Goal: Information Seeking & Learning: Learn about a topic

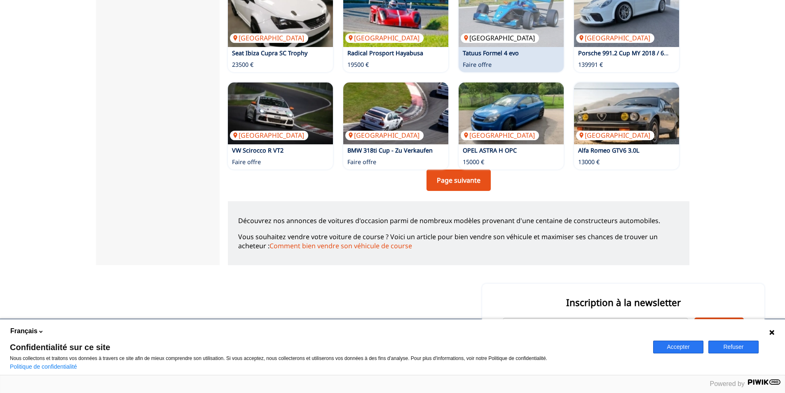
scroll to position [577, 0]
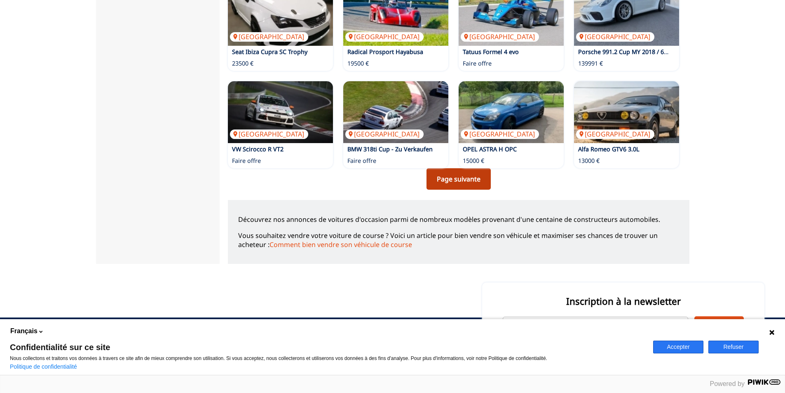
click at [474, 179] on link "Page suivante" at bounding box center [459, 178] width 64 height 21
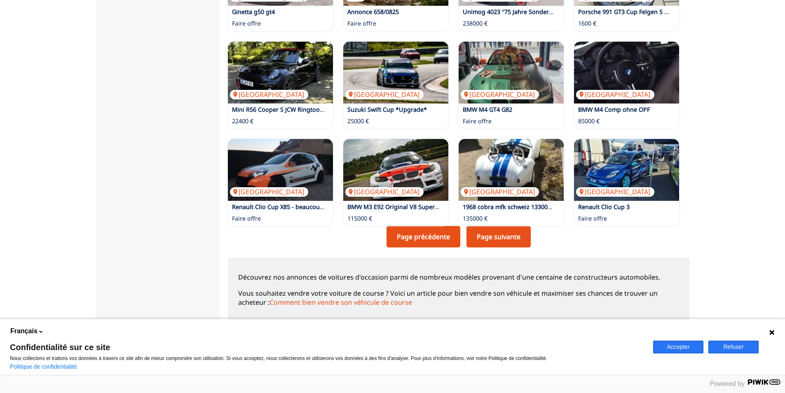
scroll to position [536, 0]
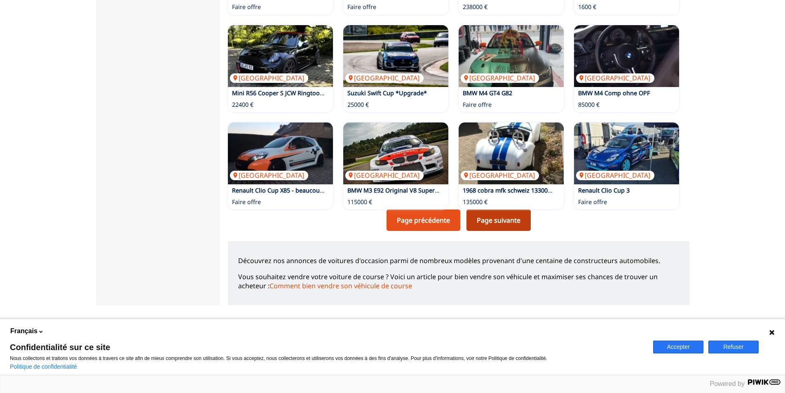
click at [489, 223] on link "Page suivante" at bounding box center [499, 219] width 64 height 21
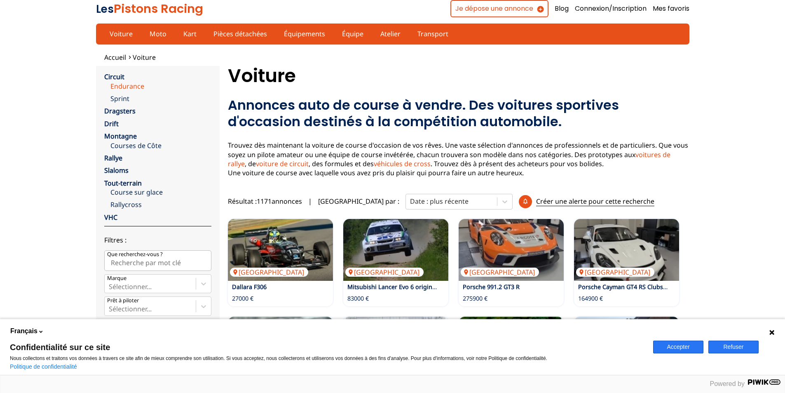
click at [117, 85] on link "Endurance" at bounding box center [160, 86] width 101 height 9
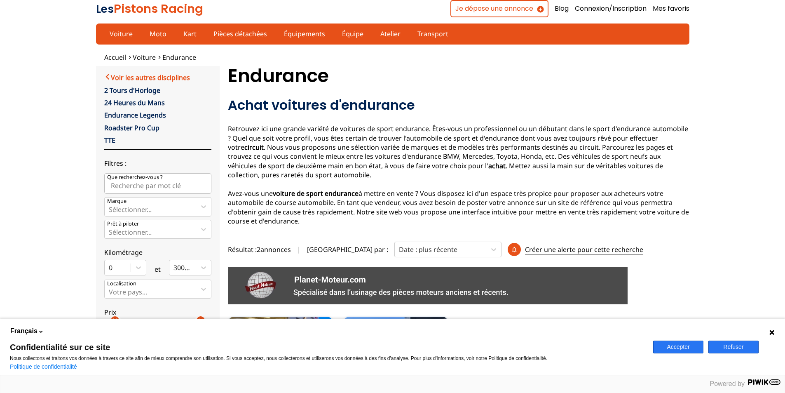
click at [113, 79] on link "Voir les autres disciplines" at bounding box center [147, 77] width 86 height 10
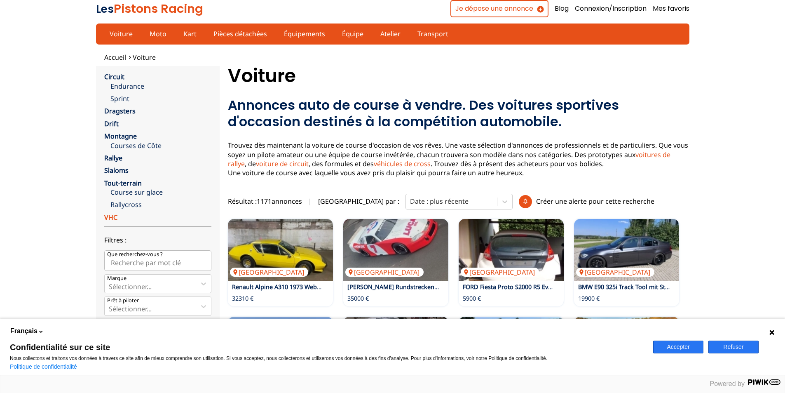
click at [113, 218] on link "VHC" at bounding box center [110, 217] width 13 height 9
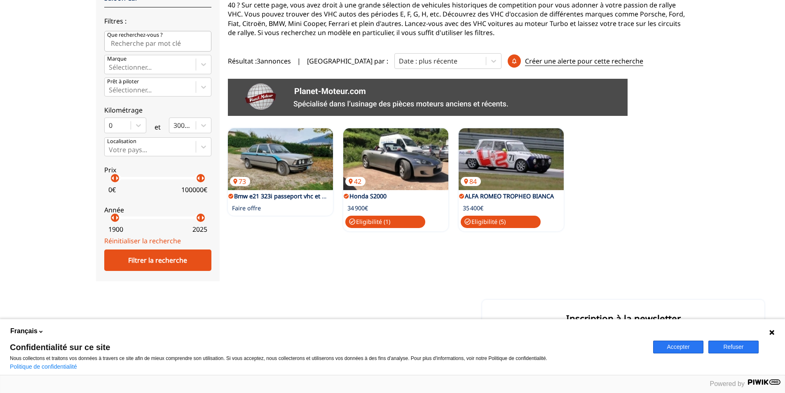
scroll to position [206, 0]
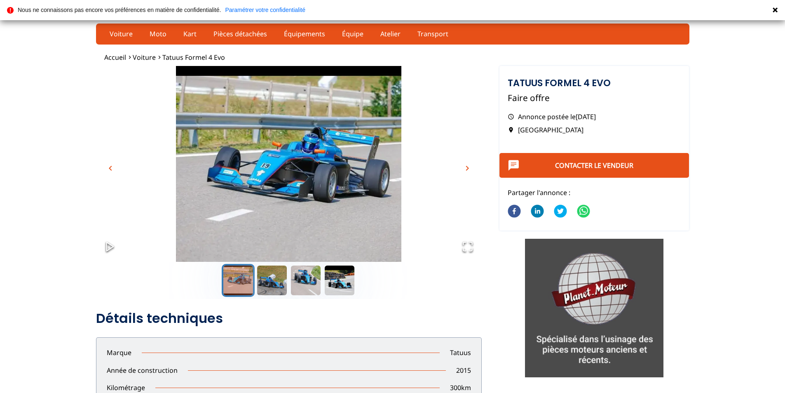
click at [469, 166] on span "chevron_right" at bounding box center [468, 168] width 10 height 10
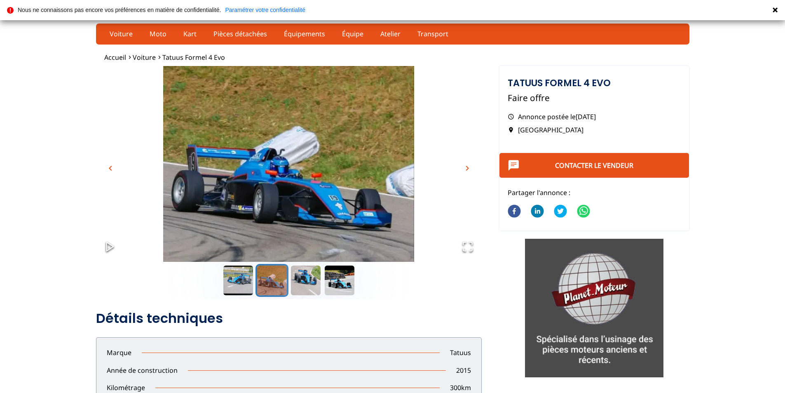
click at [469, 166] on span "chevron_right" at bounding box center [468, 168] width 10 height 10
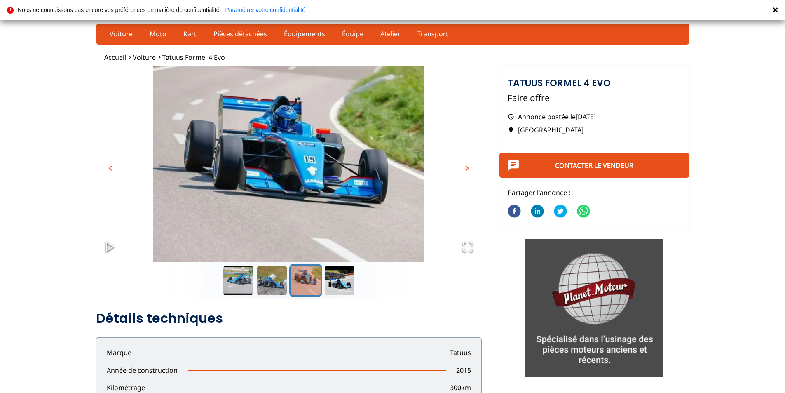
click at [469, 166] on span "chevron_right" at bounding box center [468, 168] width 10 height 10
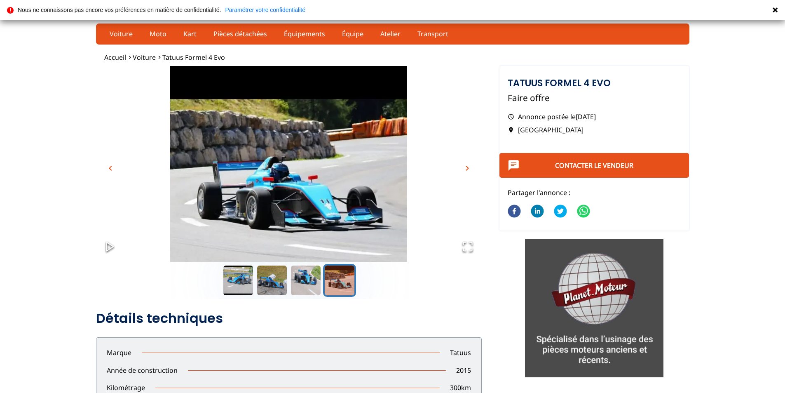
click at [469, 166] on span "chevron_right" at bounding box center [468, 168] width 10 height 10
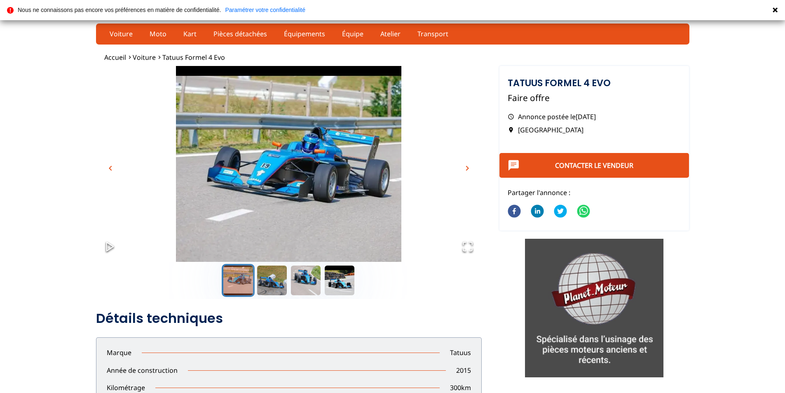
click at [469, 166] on span "chevron_right" at bounding box center [468, 168] width 10 height 10
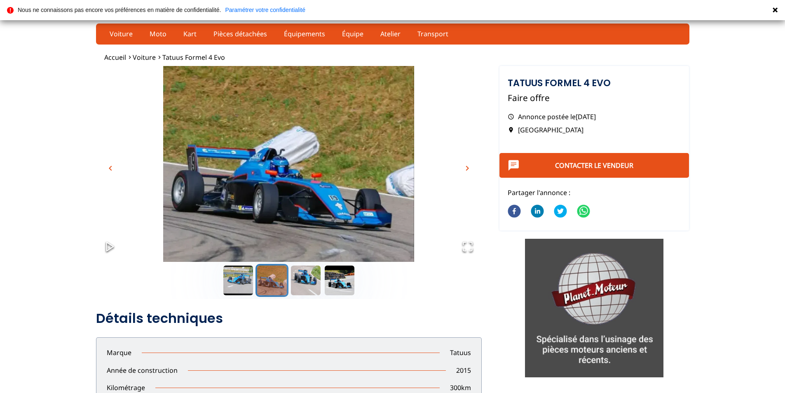
click at [469, 166] on span "chevron_right" at bounding box center [468, 168] width 10 height 10
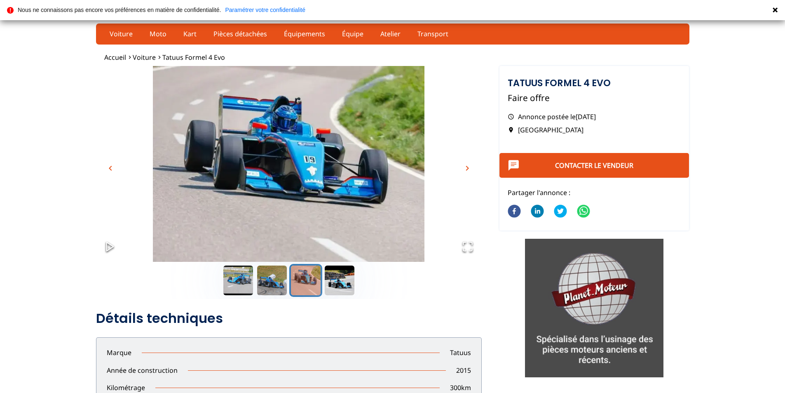
click at [469, 166] on span "chevron_right" at bounding box center [468, 168] width 10 height 10
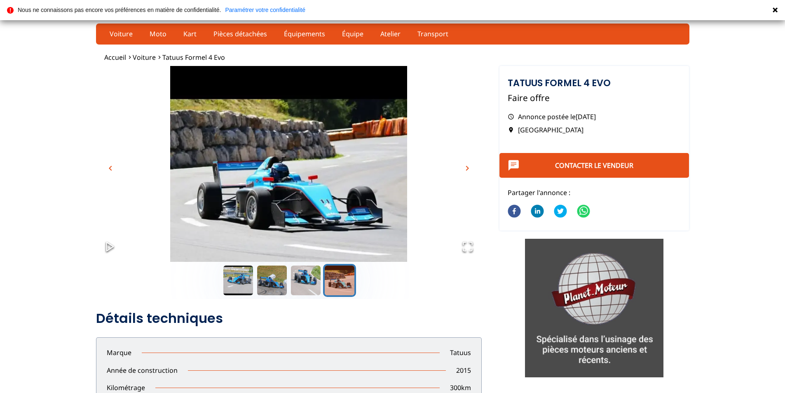
click at [469, 166] on span "chevron_right" at bounding box center [468, 168] width 10 height 10
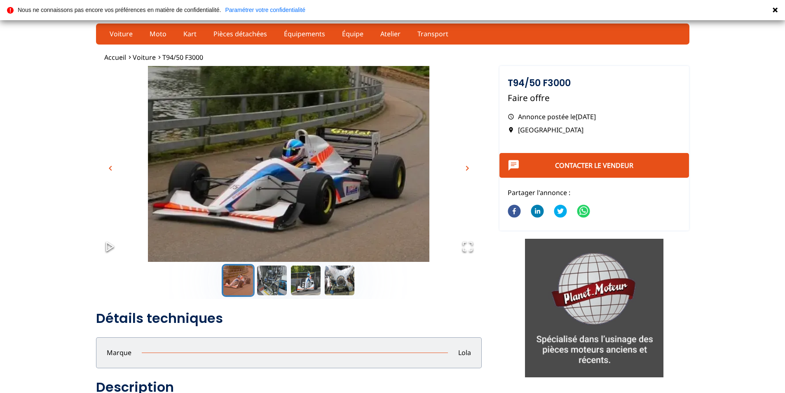
click at [465, 164] on span "chevron_right" at bounding box center [468, 168] width 10 height 10
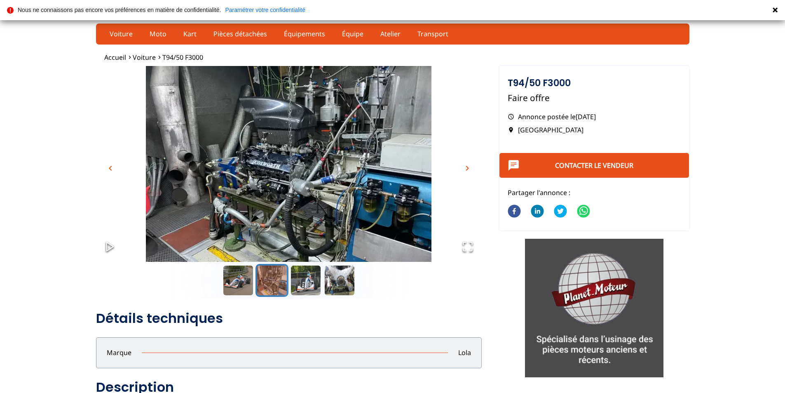
click at [465, 164] on span "chevron_right" at bounding box center [468, 168] width 10 height 10
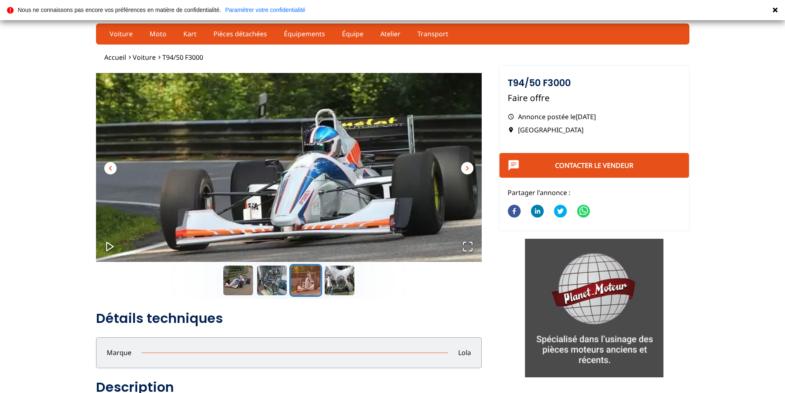
click at [465, 164] on span "chevron_right" at bounding box center [468, 168] width 10 height 10
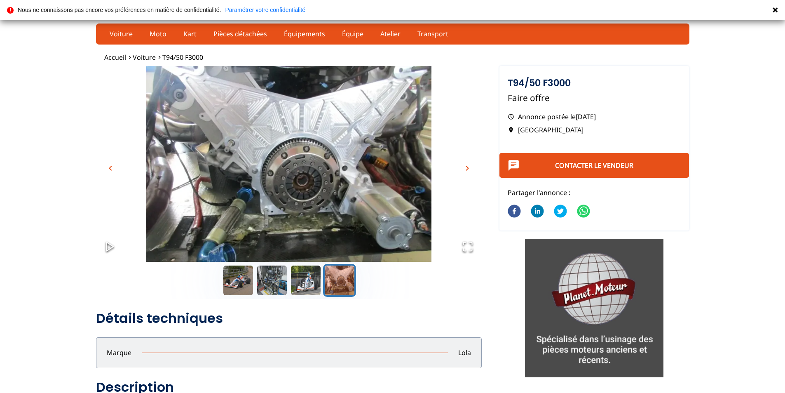
click at [465, 164] on span "chevron_right" at bounding box center [468, 168] width 10 height 10
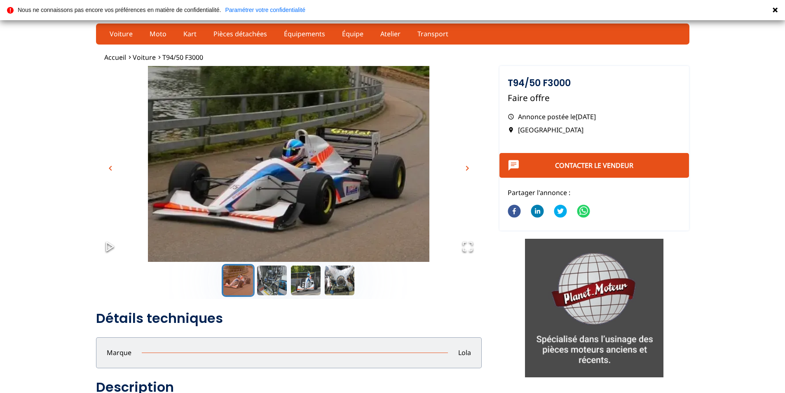
click at [465, 164] on span "chevron_right" at bounding box center [468, 168] width 10 height 10
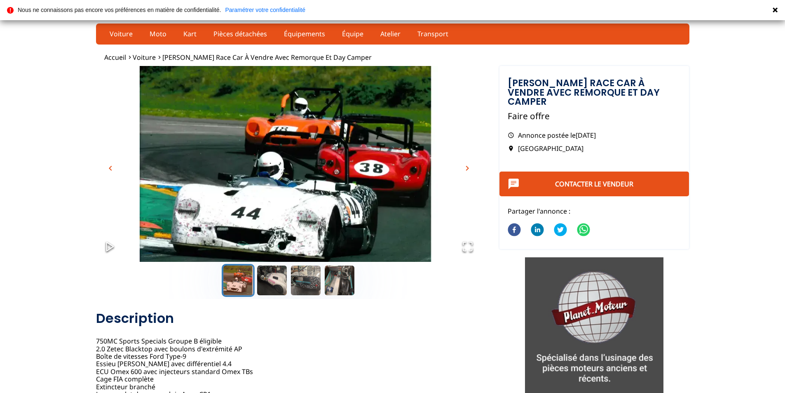
click at [333, 176] on img "Go to Slide 1" at bounding box center [289, 173] width 386 height 214
click at [466, 169] on span "chevron_right" at bounding box center [468, 168] width 10 height 10
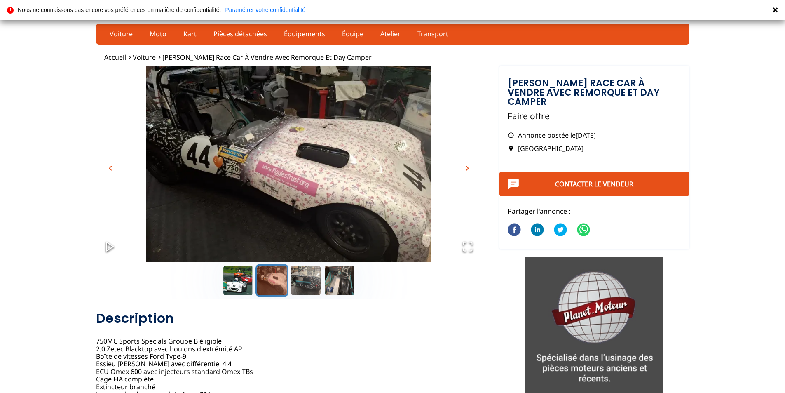
click at [466, 169] on span "chevron_right" at bounding box center [468, 168] width 10 height 10
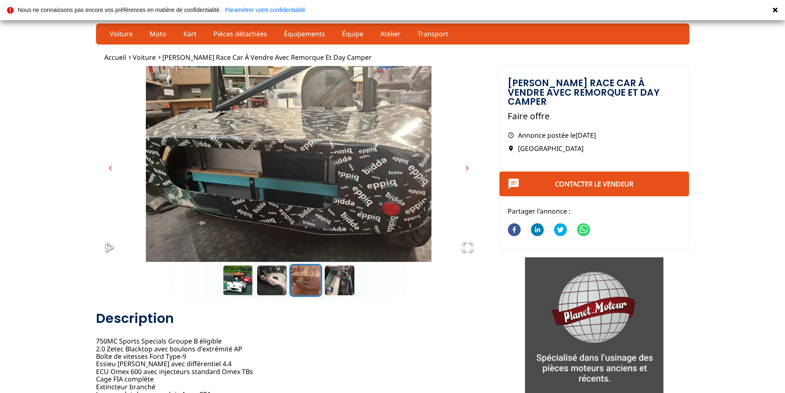
click at [466, 169] on span "chevron_right" at bounding box center [468, 168] width 10 height 10
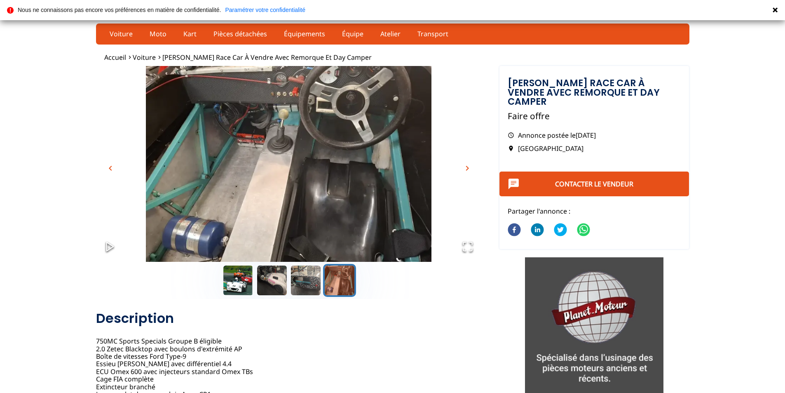
click at [466, 169] on span "chevron_right" at bounding box center [468, 168] width 10 height 10
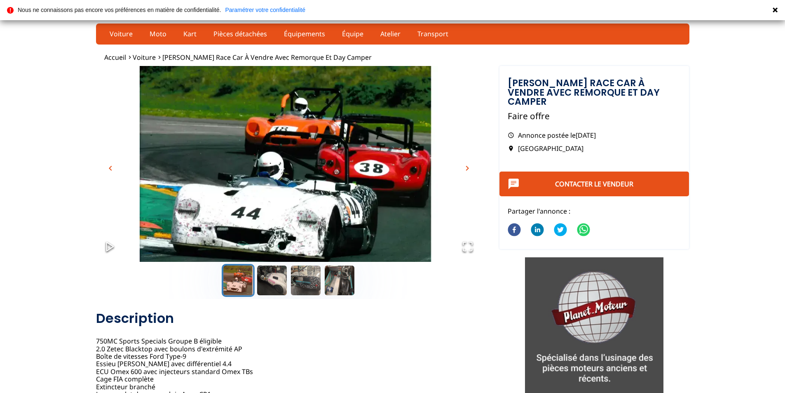
click at [466, 169] on span "chevron_right" at bounding box center [468, 168] width 10 height 10
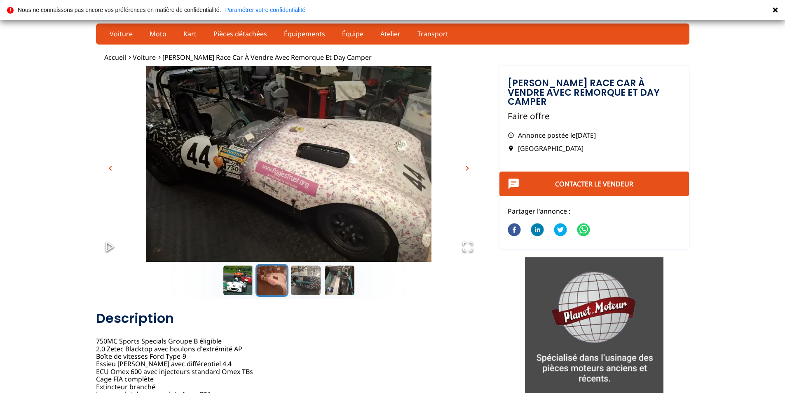
click at [466, 169] on span "chevron_right" at bounding box center [468, 168] width 10 height 10
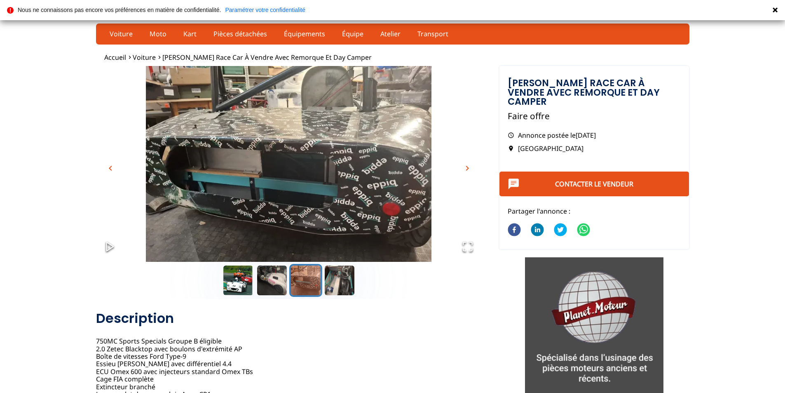
click at [466, 169] on span "chevron_right" at bounding box center [468, 168] width 10 height 10
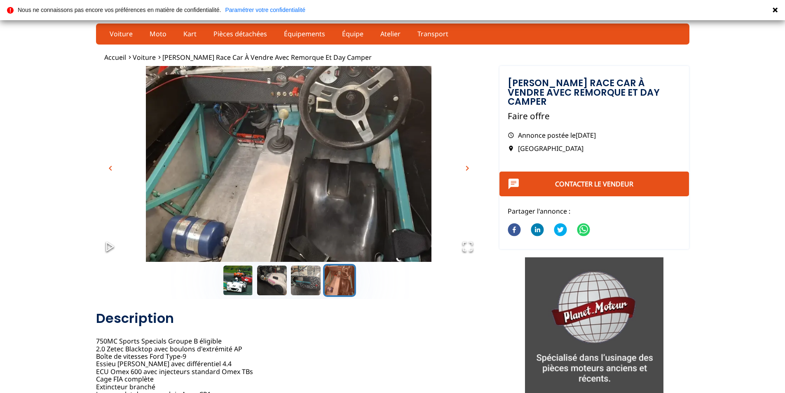
click at [466, 169] on span "chevron_right" at bounding box center [468, 168] width 10 height 10
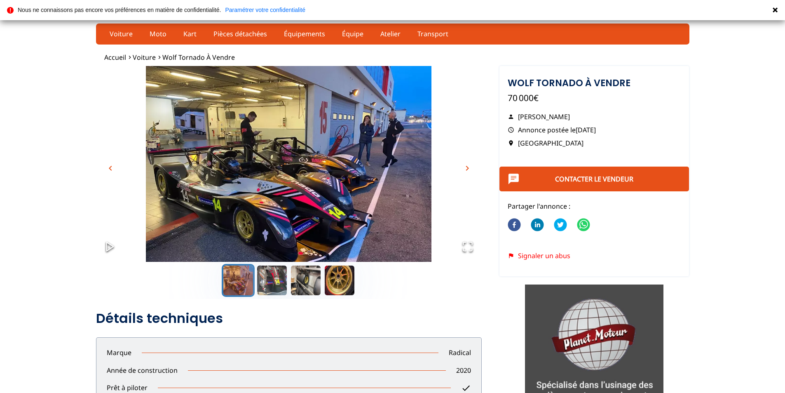
click at [467, 165] on span "chevron_right" at bounding box center [468, 168] width 10 height 10
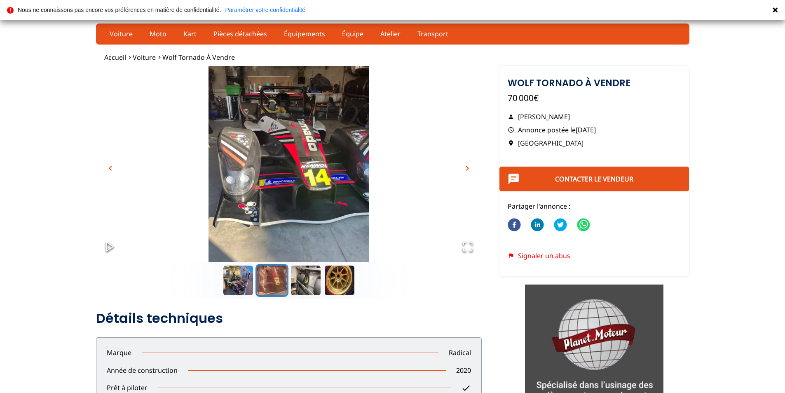
click at [467, 165] on span "chevron_right" at bounding box center [468, 168] width 10 height 10
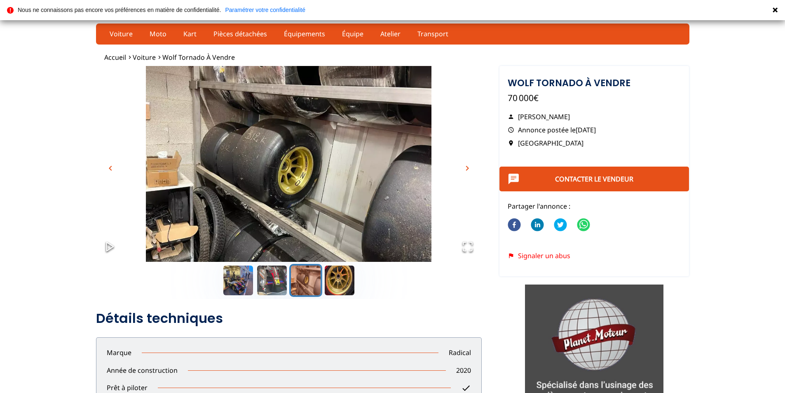
click at [467, 165] on span "chevron_right" at bounding box center [468, 168] width 10 height 10
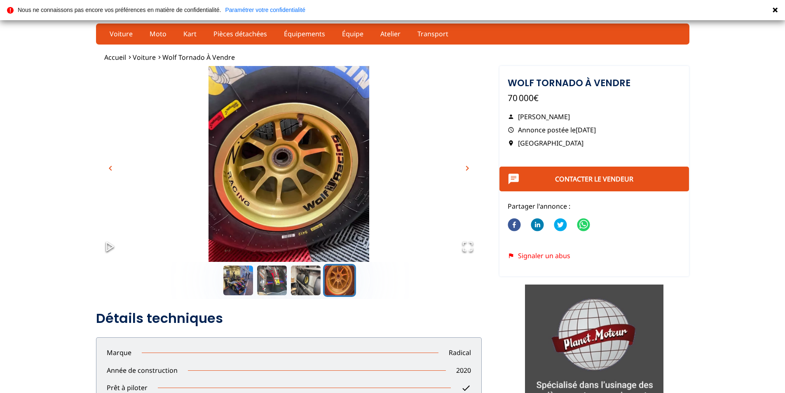
click at [467, 165] on span "chevron_right" at bounding box center [468, 168] width 10 height 10
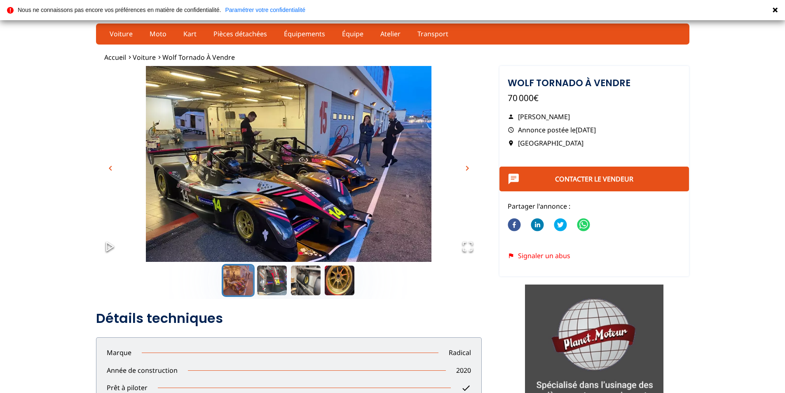
click at [467, 165] on span "chevron_right" at bounding box center [468, 168] width 10 height 10
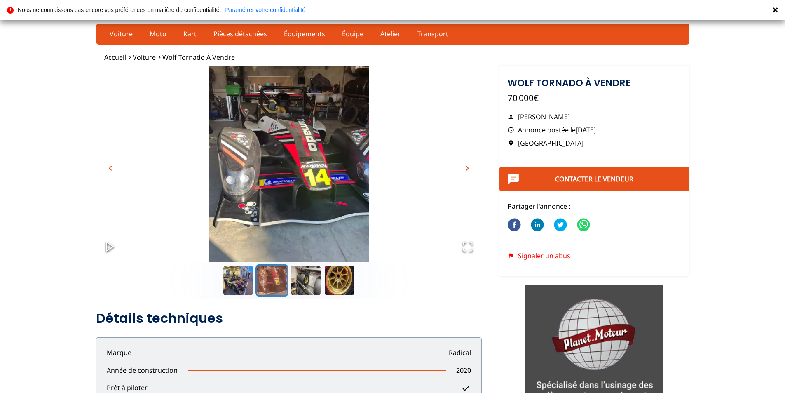
click at [467, 165] on span "chevron_right" at bounding box center [468, 168] width 10 height 10
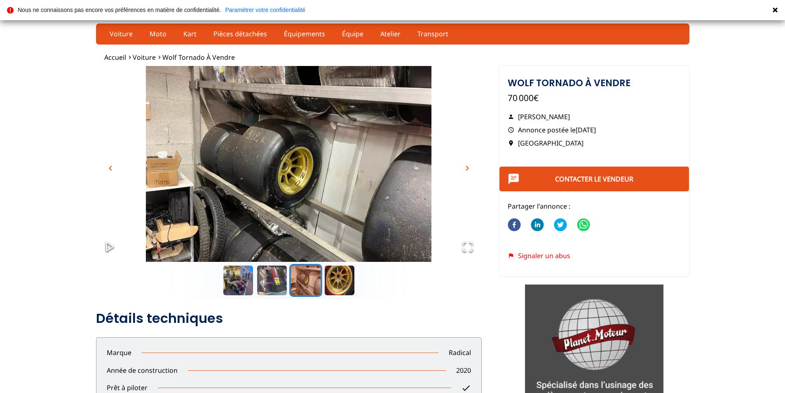
click at [467, 165] on span "chevron_right" at bounding box center [468, 168] width 10 height 10
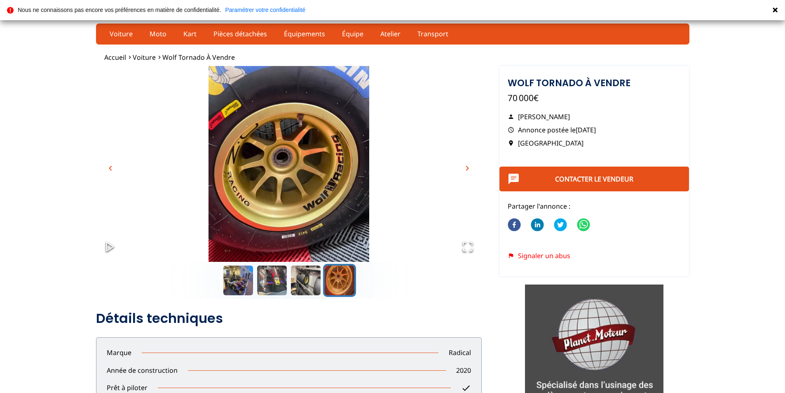
click at [467, 165] on span "chevron_right" at bounding box center [468, 168] width 10 height 10
